Goal: Find contact information: Find contact information

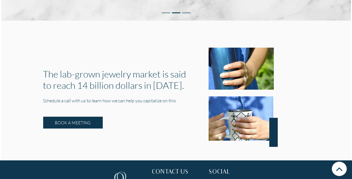
scroll to position [851, 0]
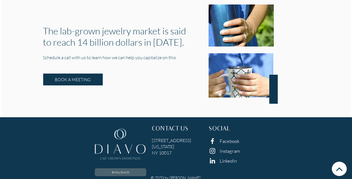
click at [122, 168] on link "EMAIL DIAVO" at bounding box center [120, 172] width 51 height 8
click at [300, 160] on div "EMAIL DIAVO CONTACT US [STREET_ADDRESS][US_STATE] SOCIAL Facebook Instagram Lin…" at bounding box center [175, 149] width 341 height 54
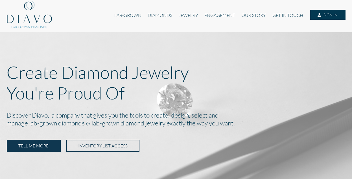
scroll to position [0, 0]
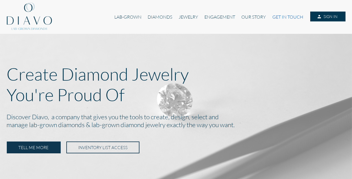
click at [285, 16] on link "GET IN TOUCH" at bounding box center [287, 17] width 37 height 11
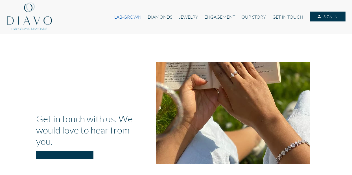
click at [124, 17] on link "LAB-GROWN" at bounding box center [127, 17] width 33 height 11
